Goal: Task Accomplishment & Management: Use online tool/utility

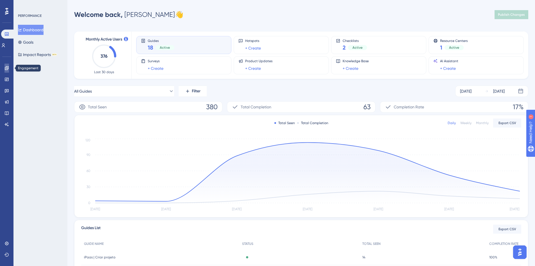
click at [7, 70] on icon at bounding box center [6, 68] width 4 height 4
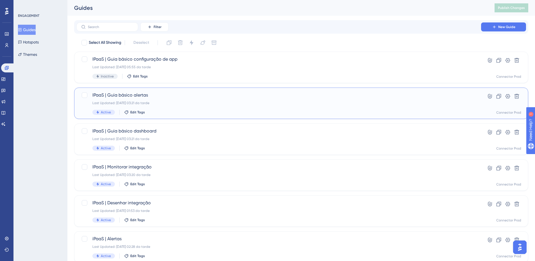
click at [199, 108] on div "IPaaS | Guia básico alertas Last Updated: [DATE] 03:21 da tarde Active Edit Tags" at bounding box center [278, 103] width 373 height 23
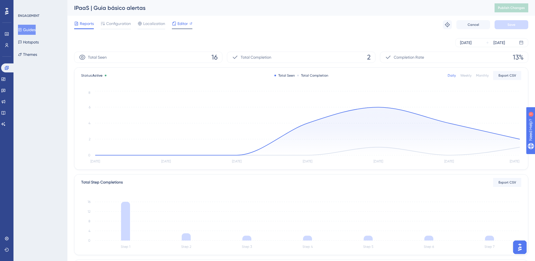
click at [181, 28] on div "Editor" at bounding box center [182, 24] width 21 height 9
